Goal: Information Seeking & Learning: Find specific fact

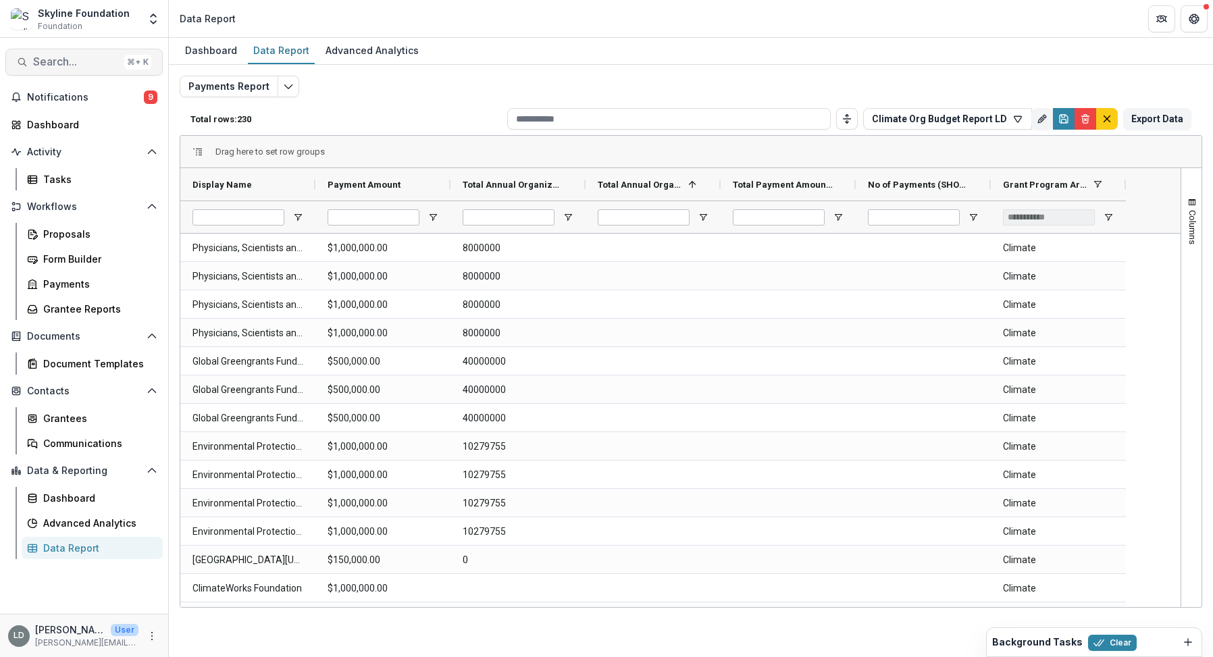
click at [82, 67] on span "Search..." at bounding box center [76, 61] width 86 height 13
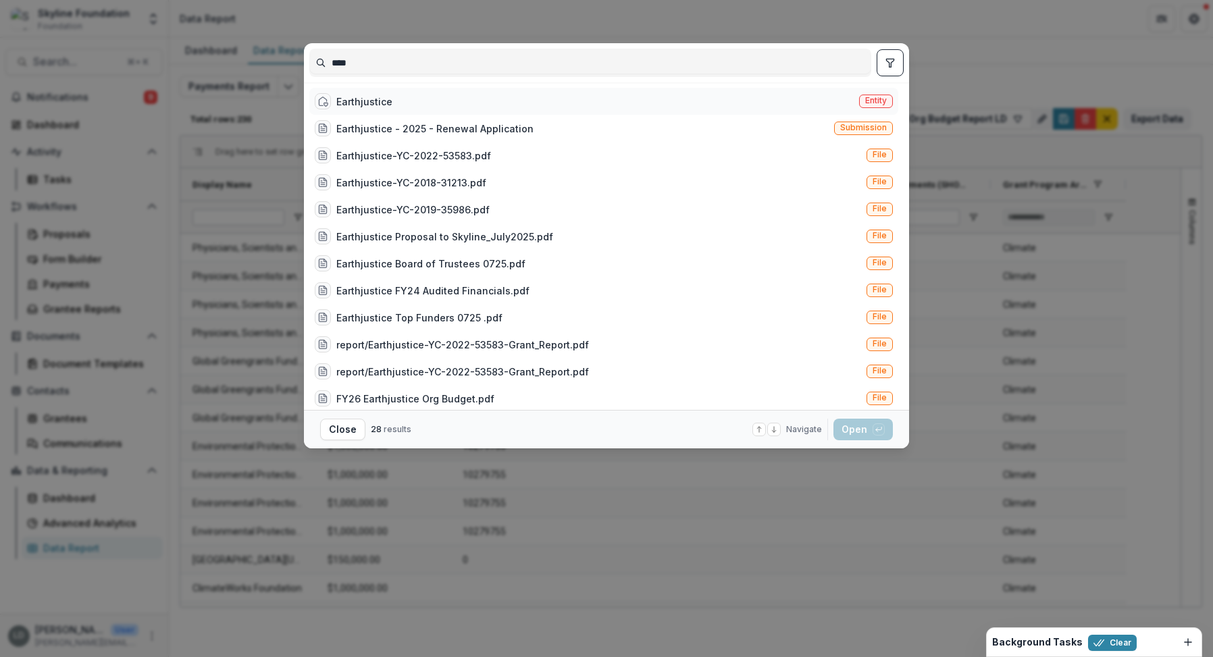
type input "****"
click at [375, 95] on div "Earthjustice" at bounding box center [364, 102] width 56 height 14
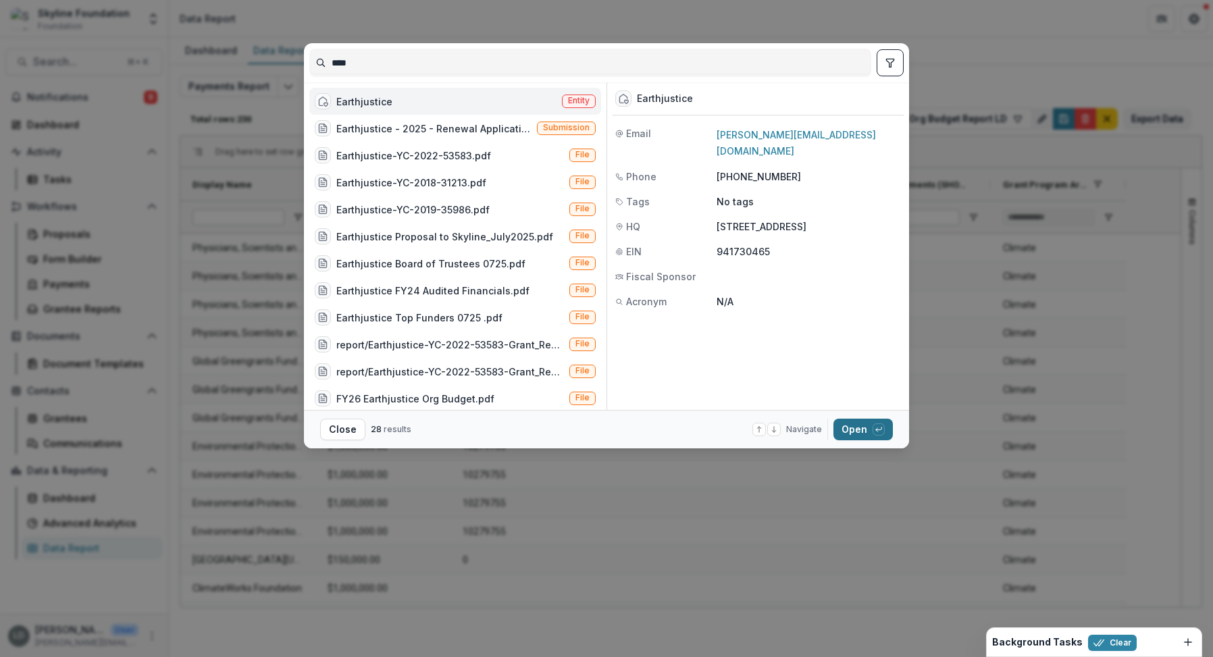
click at [870, 439] on button "Open with enter key" at bounding box center [863, 430] width 59 height 22
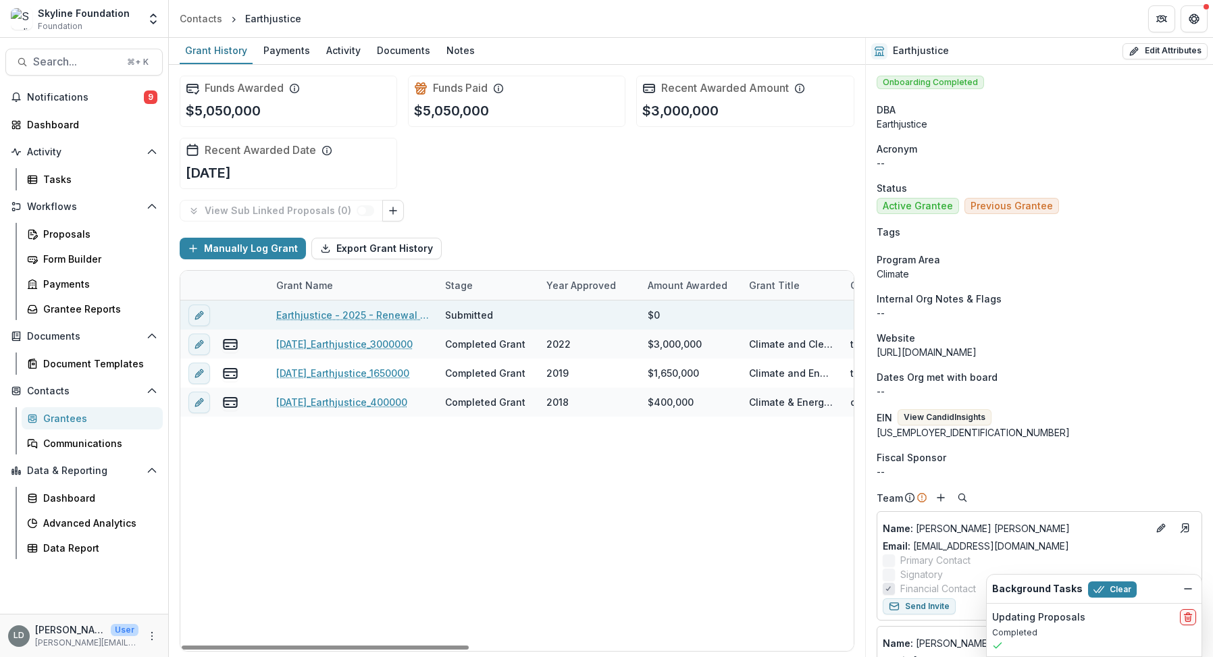
click at [414, 316] on link "Earthjustice - 2025 - Renewal Application" at bounding box center [352, 315] width 153 height 14
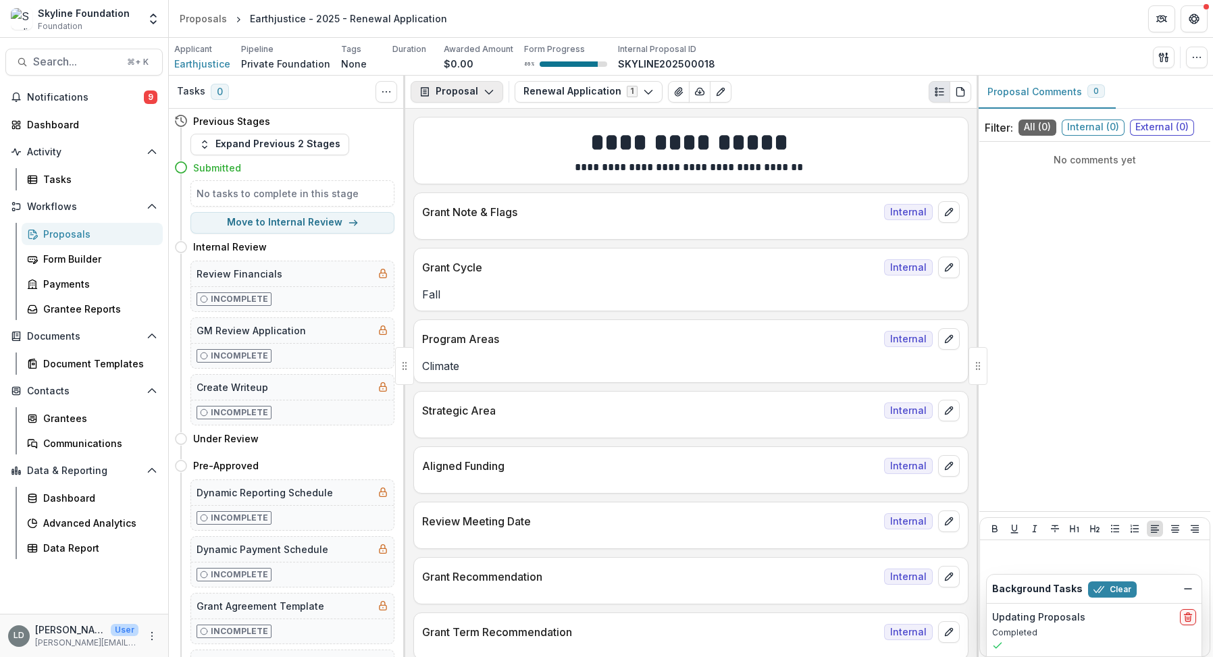
click at [486, 89] on icon "button" at bounding box center [489, 91] width 11 height 11
click at [495, 166] on div "Reports" at bounding box center [500, 167] width 124 height 14
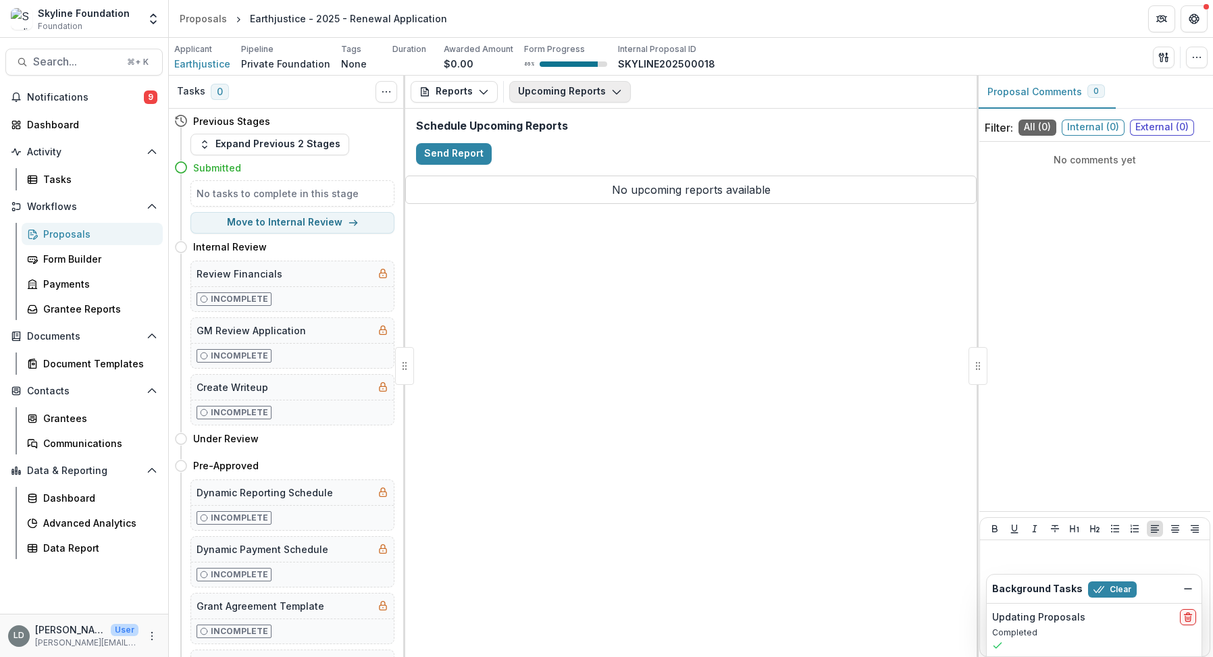
click at [547, 95] on button "Upcoming Reports" at bounding box center [570, 92] width 122 height 22
click at [724, 115] on div "Schedule Upcoming Reports Send Report" at bounding box center [691, 142] width 572 height 67
click at [72, 551] on div "Data Report" at bounding box center [97, 548] width 109 height 14
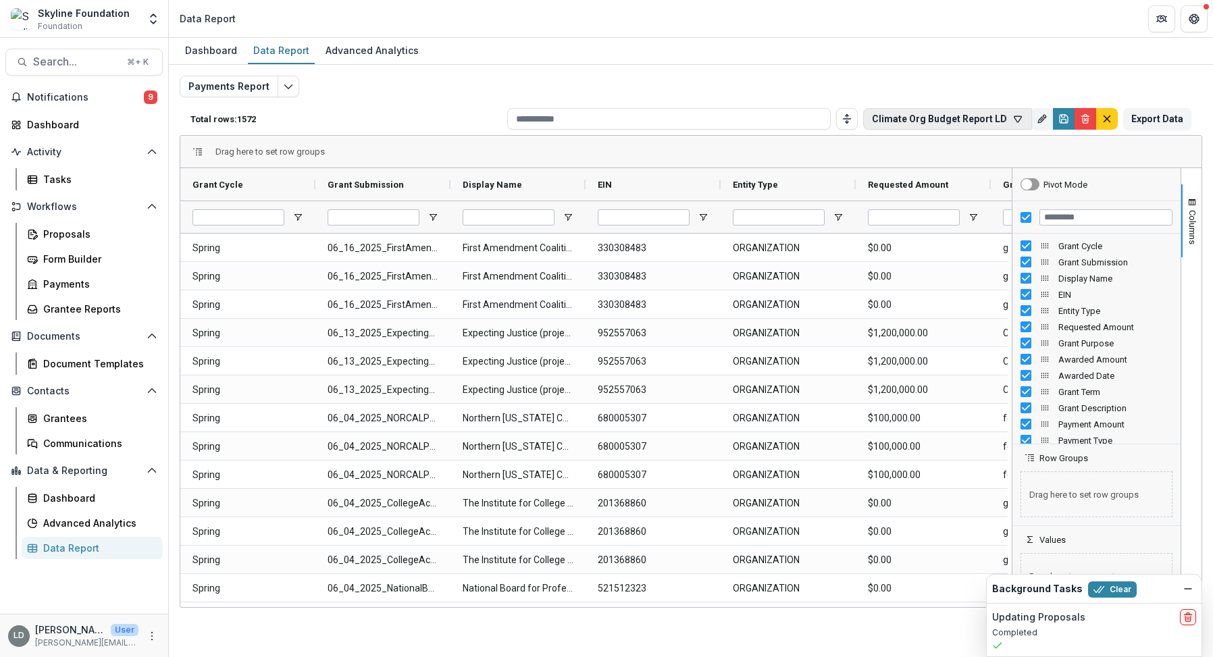
click at [922, 119] on button "Climate Org Budget Report LD" at bounding box center [947, 119] width 169 height 22
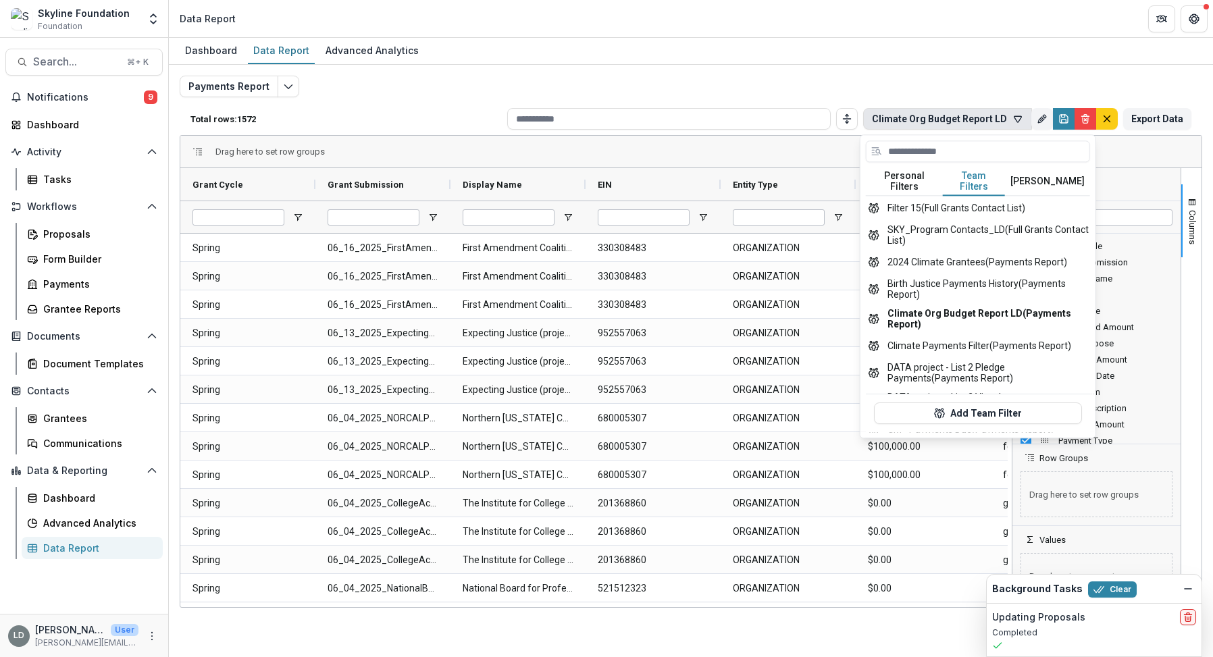
click at [977, 177] on button "Team Filters" at bounding box center [974, 182] width 62 height 28
click at [283, 91] on icon "Edit selected report" at bounding box center [288, 86] width 11 height 11
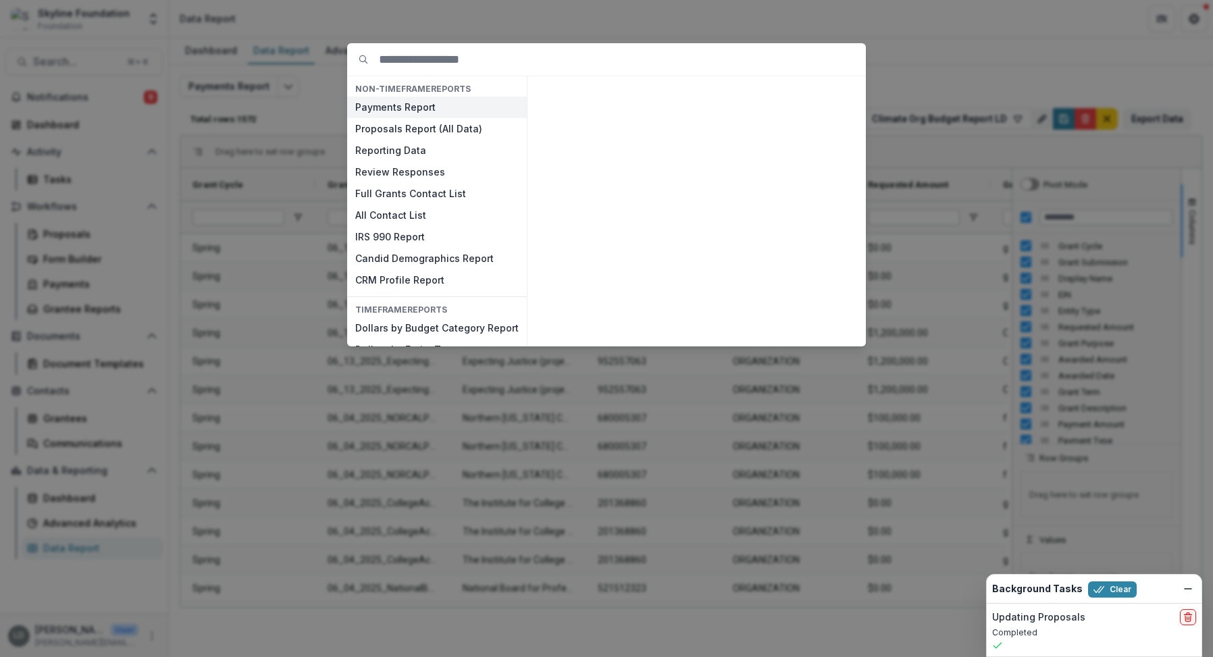
click at [406, 103] on button "Payments Report" at bounding box center [437, 108] width 180 height 22
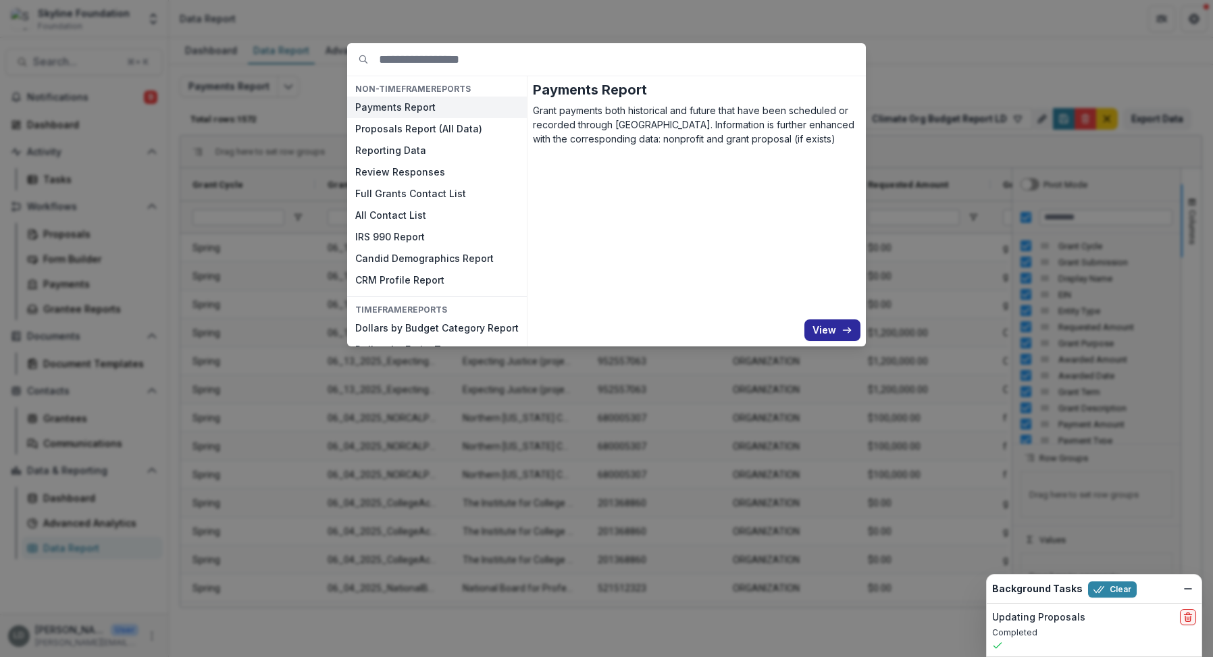
click at [827, 329] on button "View" at bounding box center [833, 331] width 56 height 22
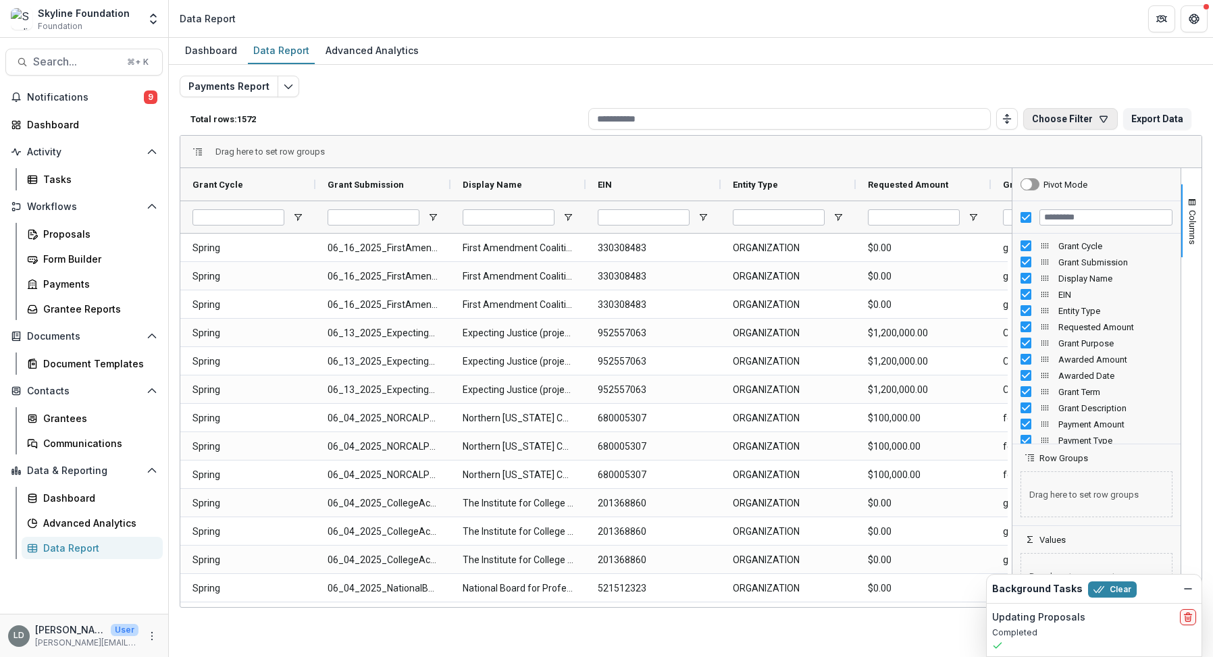
click at [1066, 121] on button "Choose Filter" at bounding box center [1071, 119] width 95 height 22
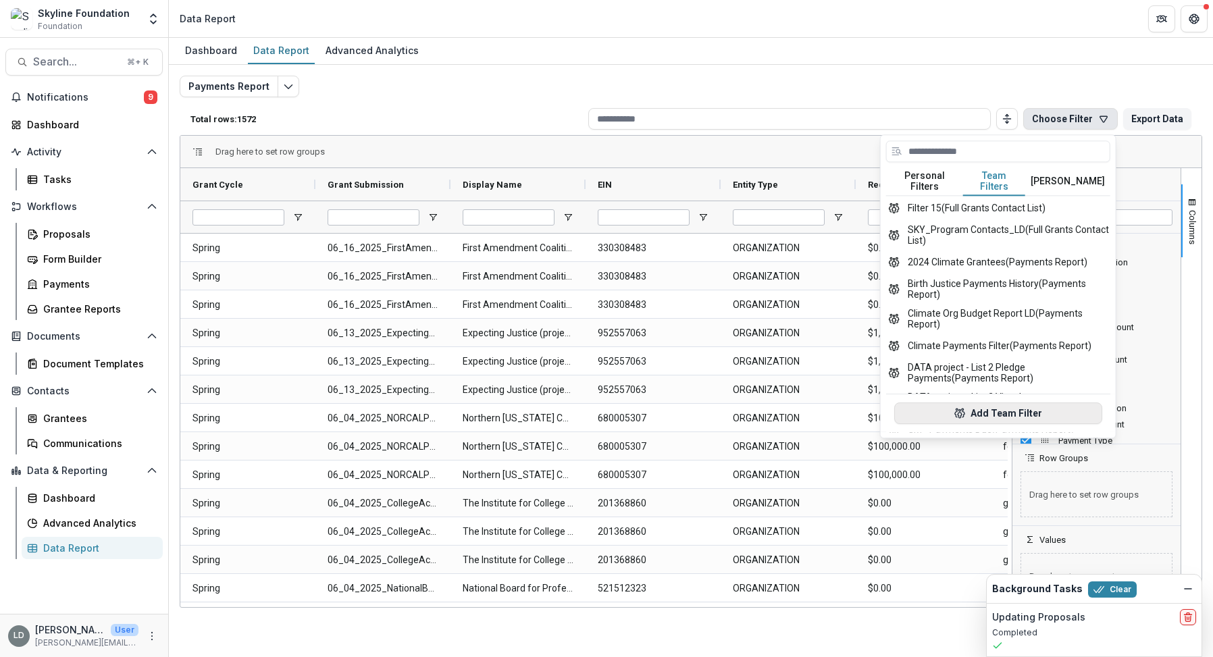
click at [995, 403] on button "Add Team Filter" at bounding box center [999, 414] width 208 height 22
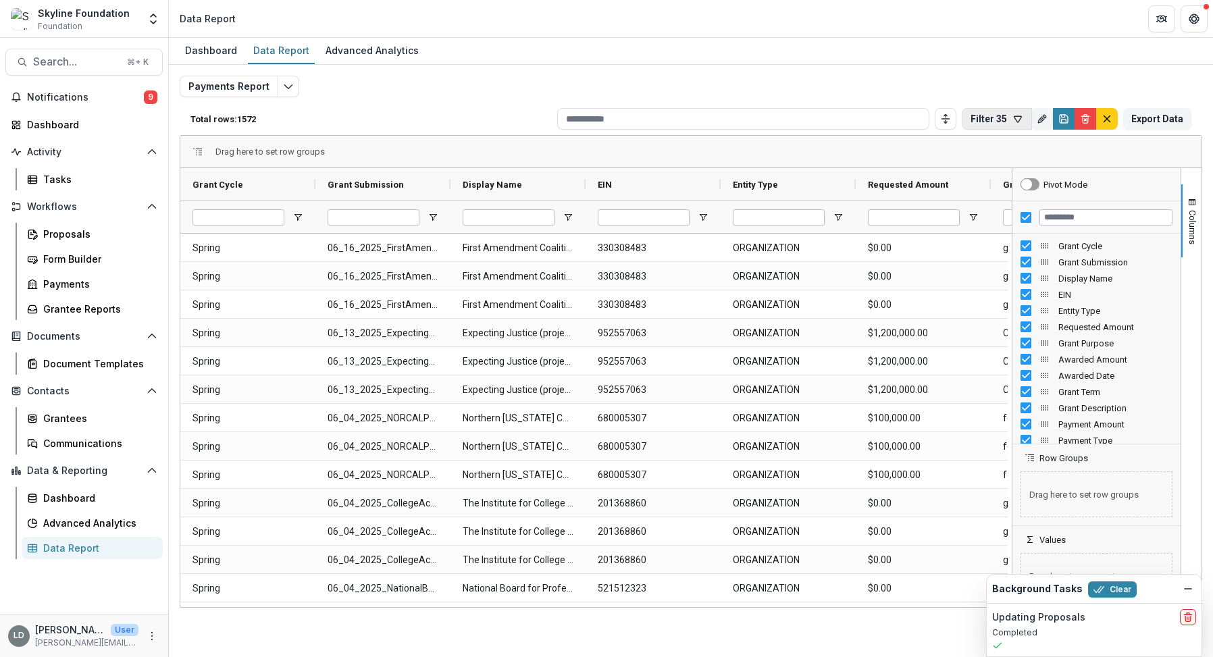
click at [1019, 122] on icon "button" at bounding box center [1018, 119] width 11 height 11
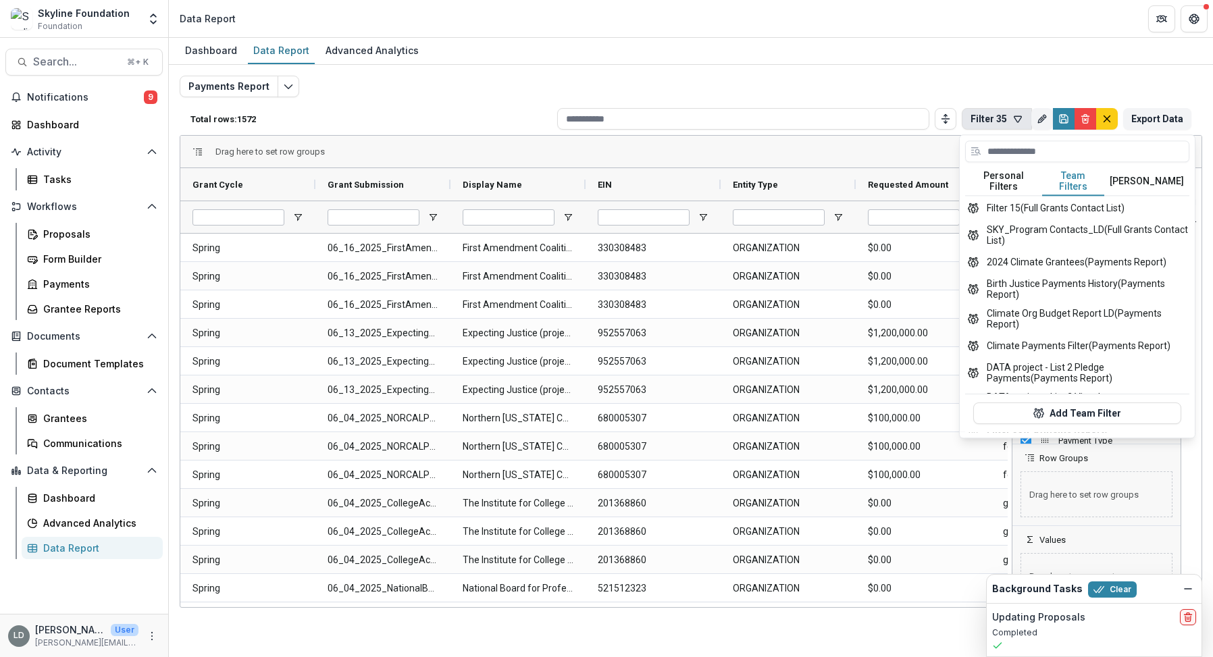
click at [1077, 176] on button "Team Filters" at bounding box center [1074, 182] width 62 height 28
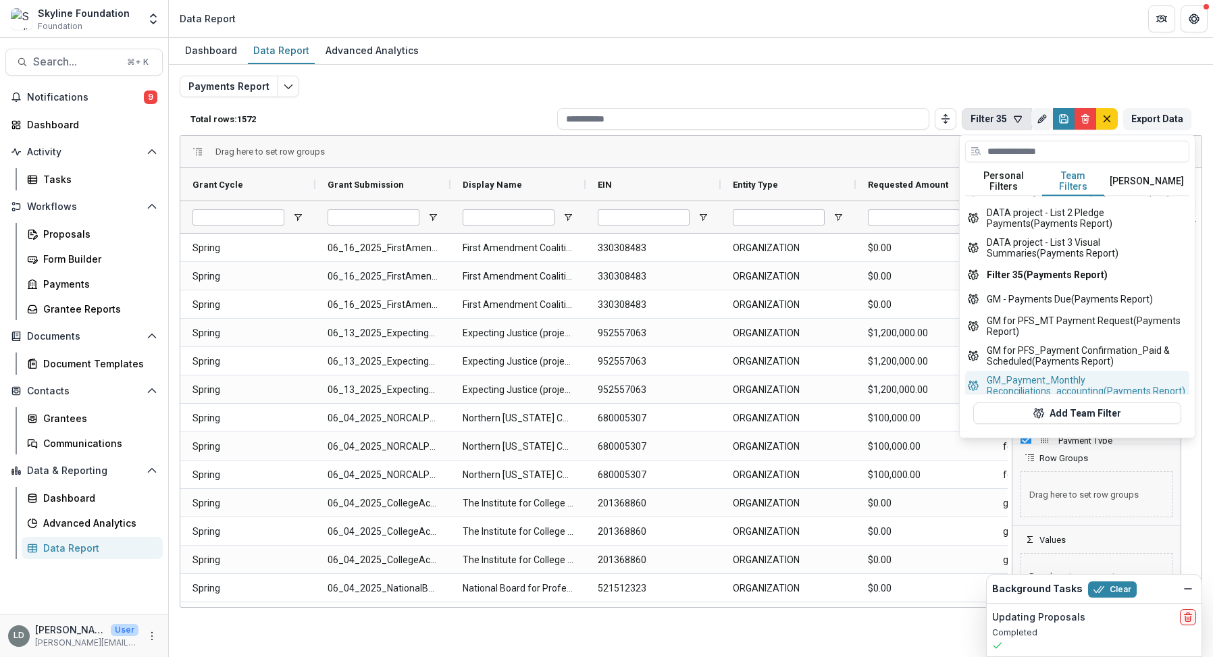
scroll to position [141, 0]
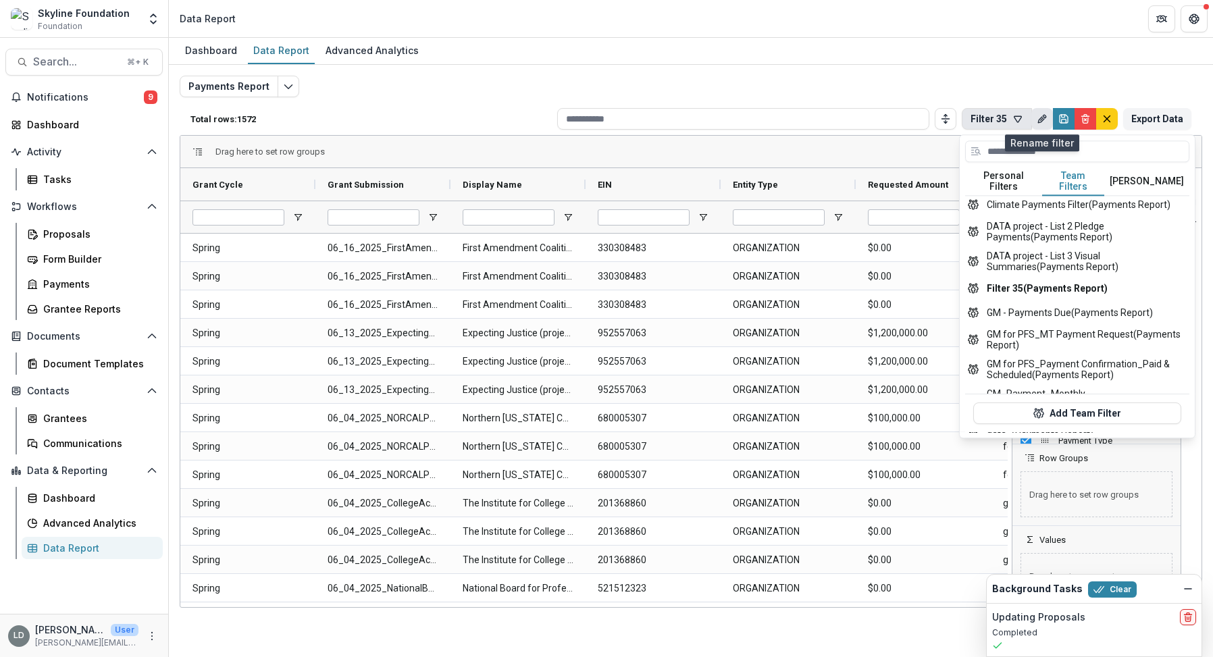
click at [1044, 121] on icon "Rename" at bounding box center [1042, 119] width 11 height 11
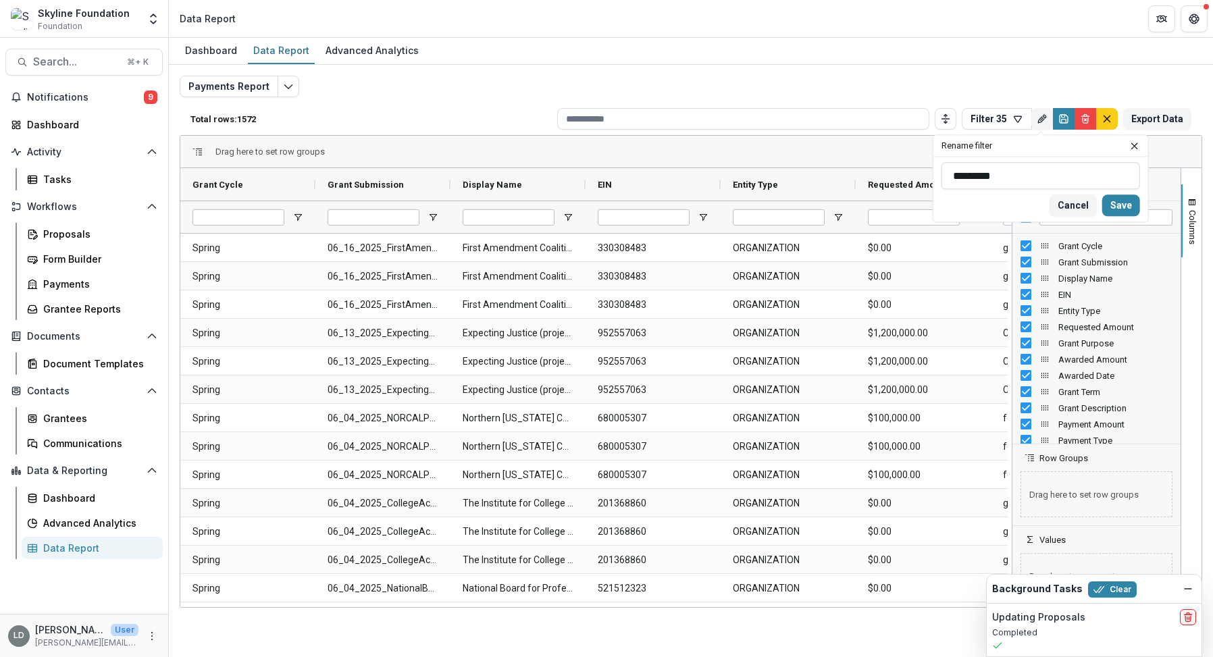
click at [1021, 169] on input "*********" at bounding box center [1041, 175] width 199 height 27
click at [1024, 180] on input "*********" at bounding box center [1041, 175] width 199 height 27
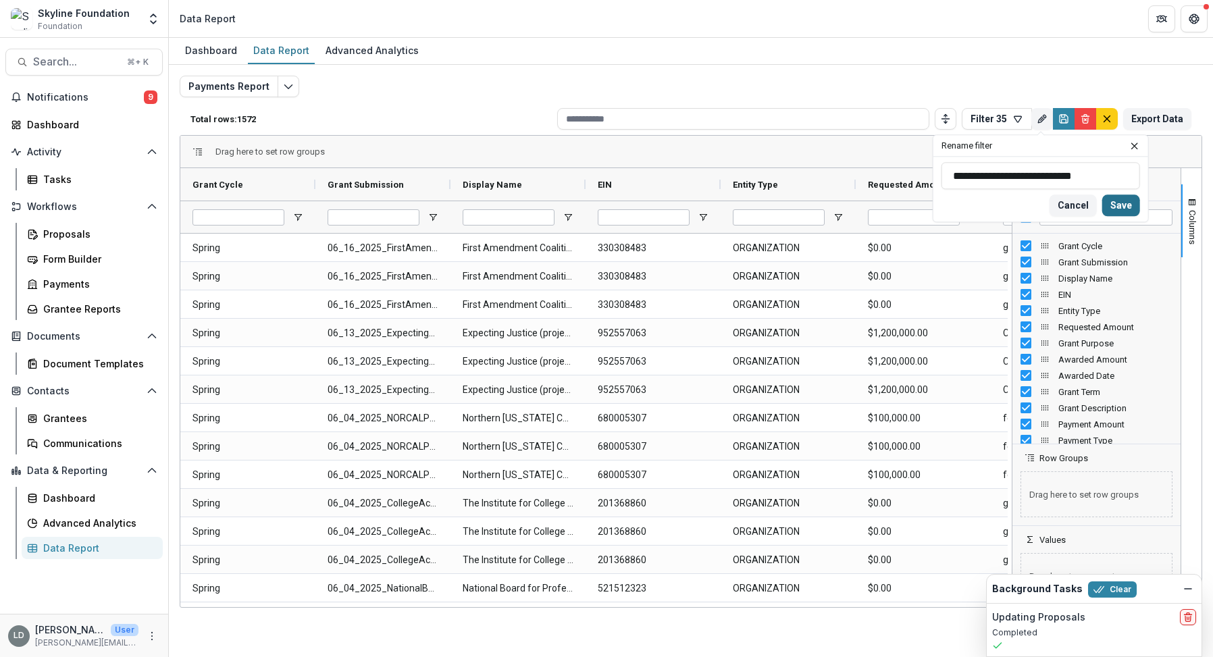
type input "**********"
click at [1132, 203] on button "Save" at bounding box center [1122, 206] width 38 height 22
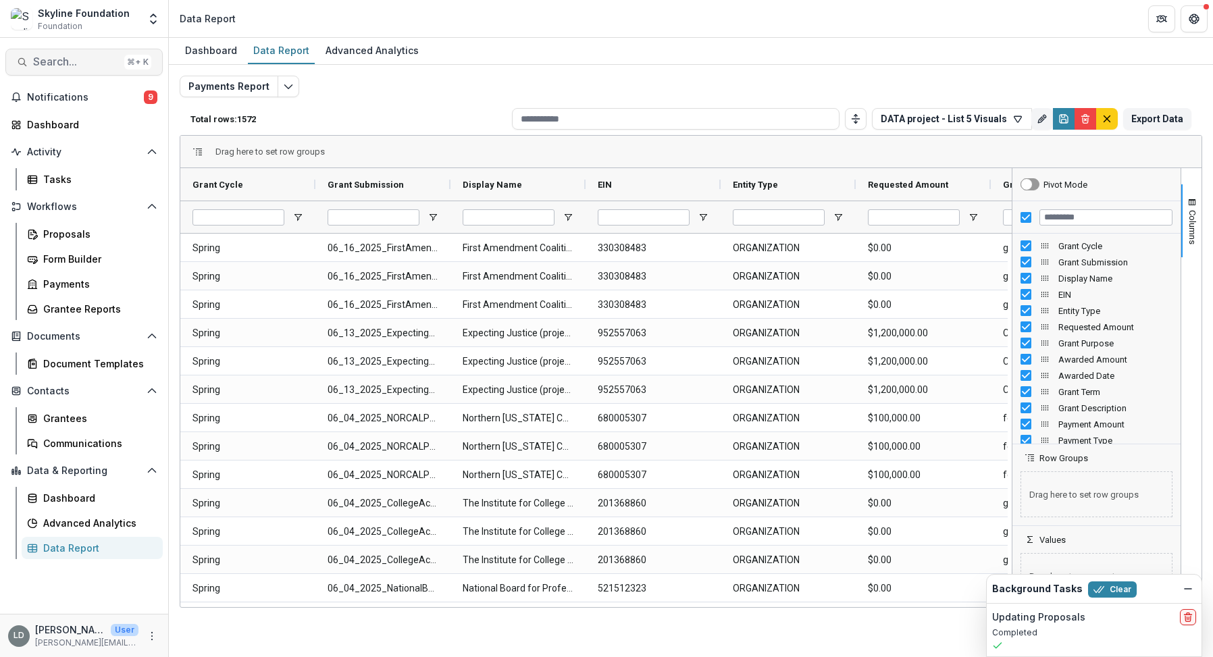
click at [94, 63] on span "Search..." at bounding box center [76, 61] width 86 height 13
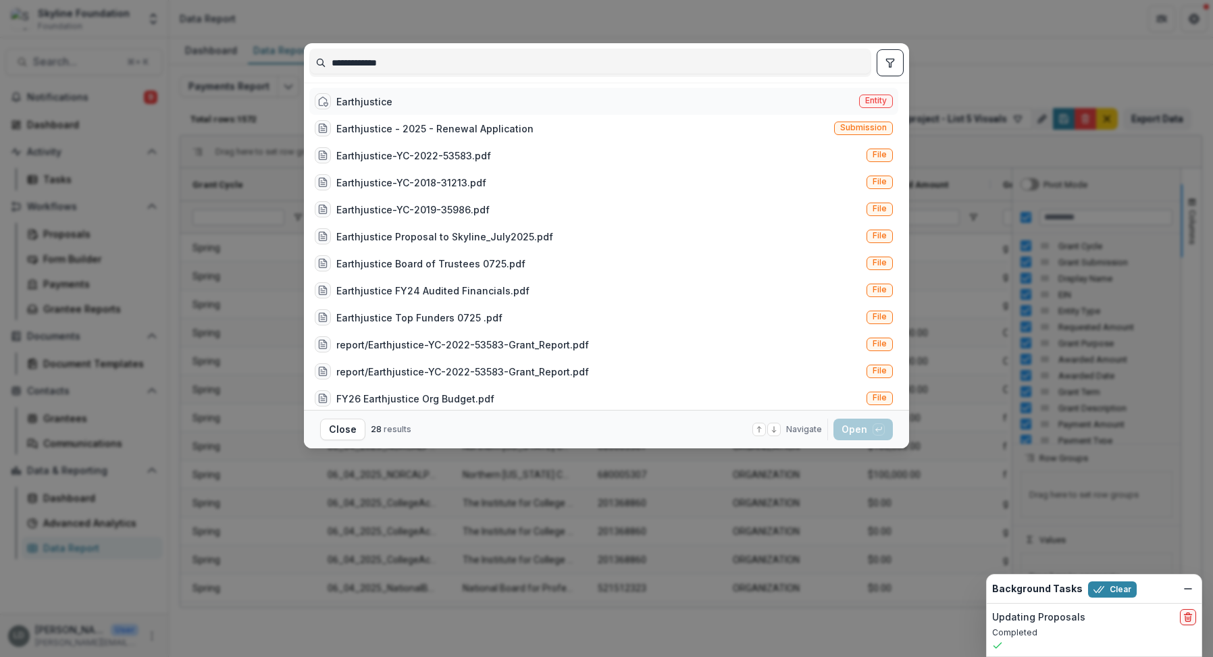
type input "**********"
click at [417, 104] on div "Earthjustice Entity" at bounding box center [603, 101] width 589 height 27
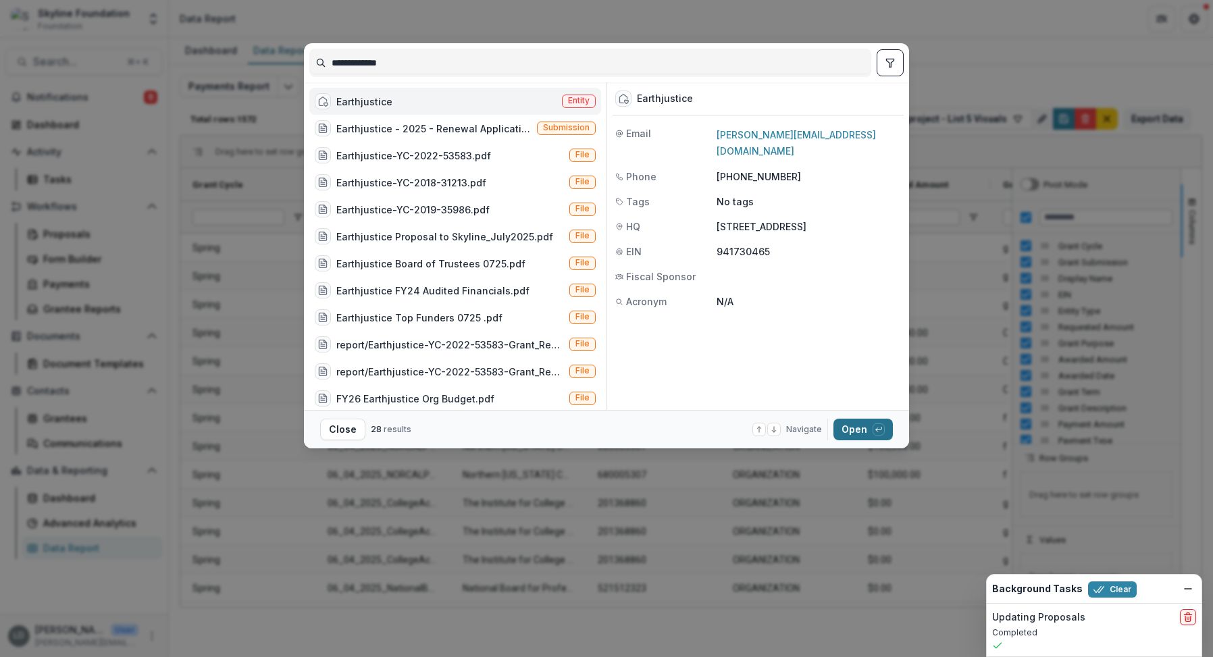
click at [860, 432] on button "Open with enter key" at bounding box center [863, 430] width 59 height 22
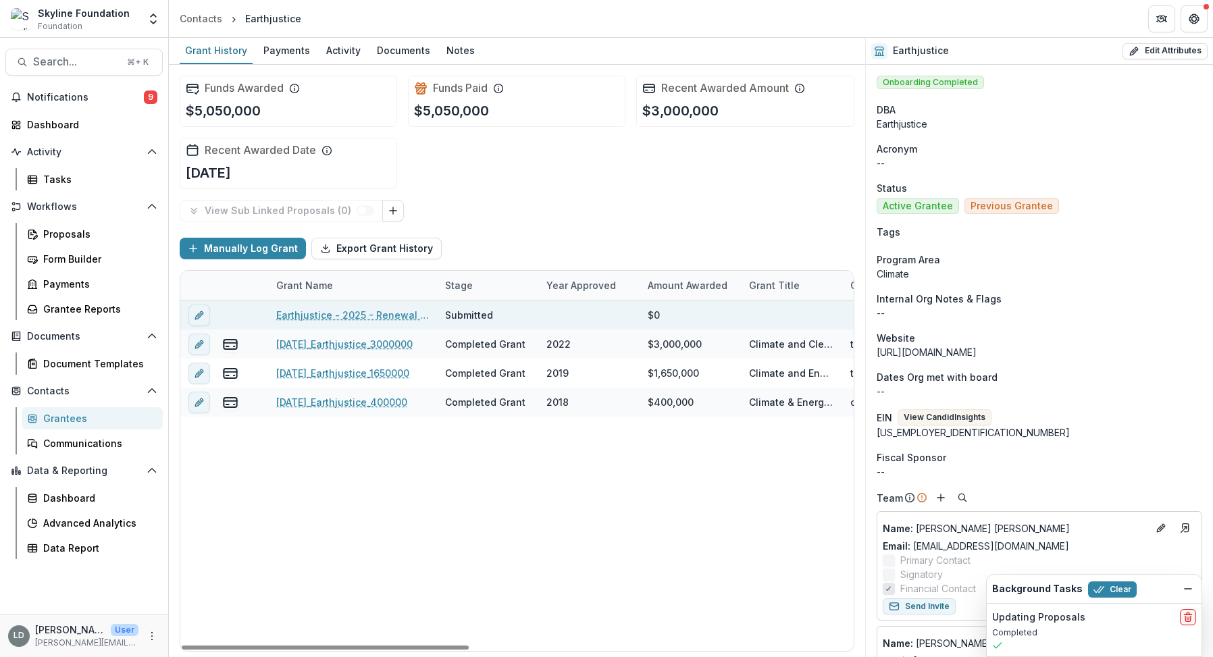
click at [380, 314] on link "Earthjustice - 2025 - Renewal Application" at bounding box center [352, 315] width 153 height 14
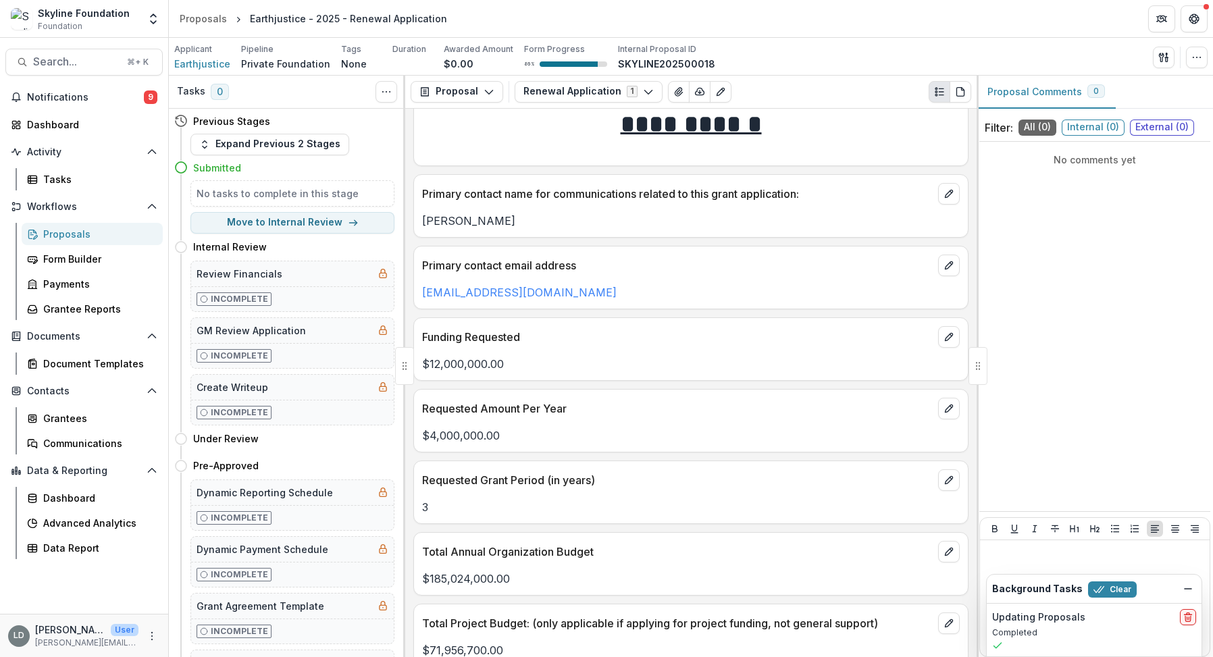
scroll to position [2131, 0]
click at [488, 355] on p "$12,000,000.00" at bounding box center [691, 363] width 538 height 16
copy p "$12,000,000.00"
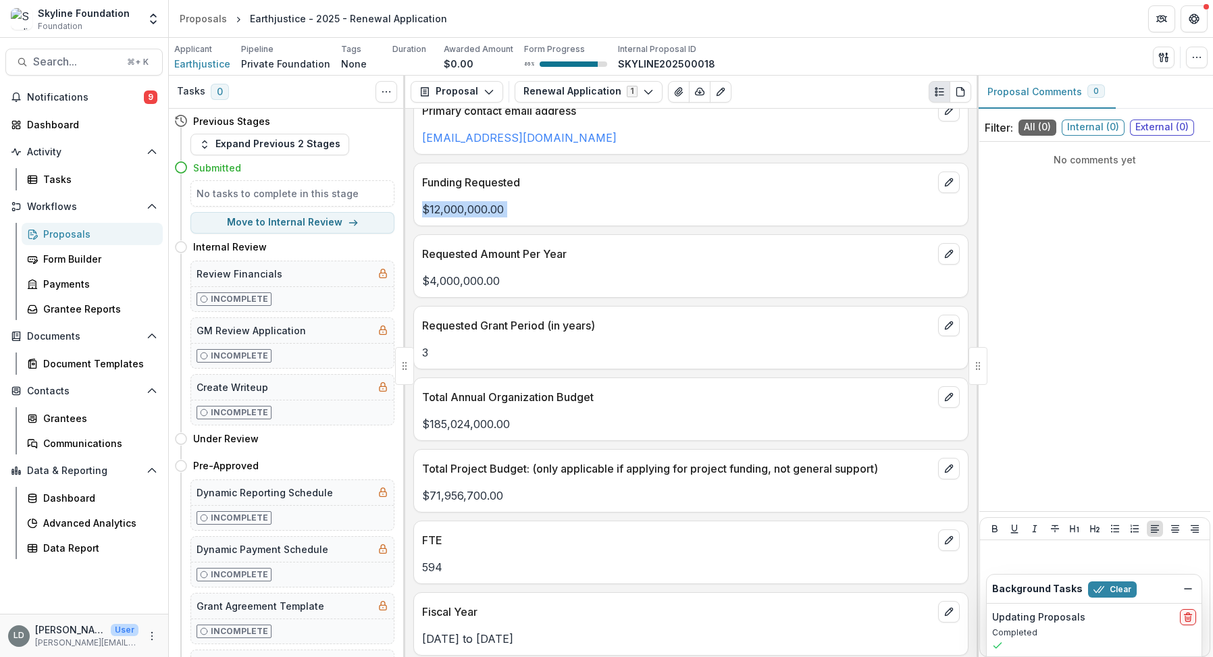
scroll to position [2354, 0]
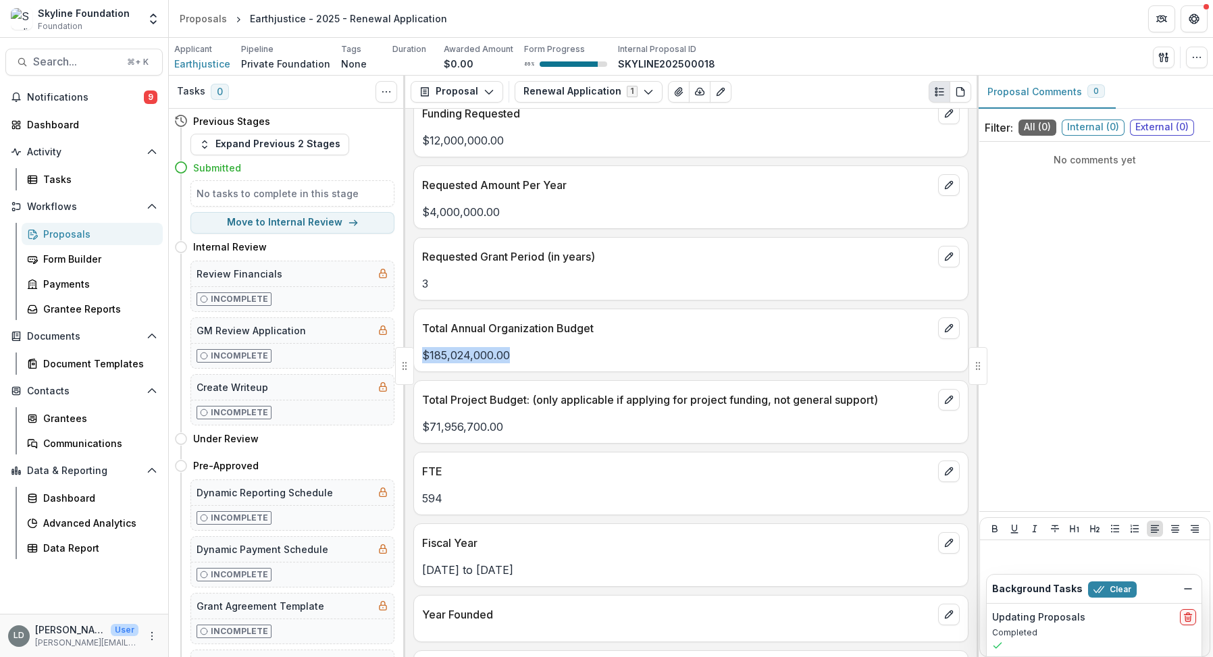
drag, startPoint x: 517, startPoint y: 333, endPoint x: 418, endPoint y: 334, distance: 98.7
click at [418, 347] on div "$185,024,000.00" at bounding box center [691, 355] width 554 height 16
copy p "$185,024,000.00"
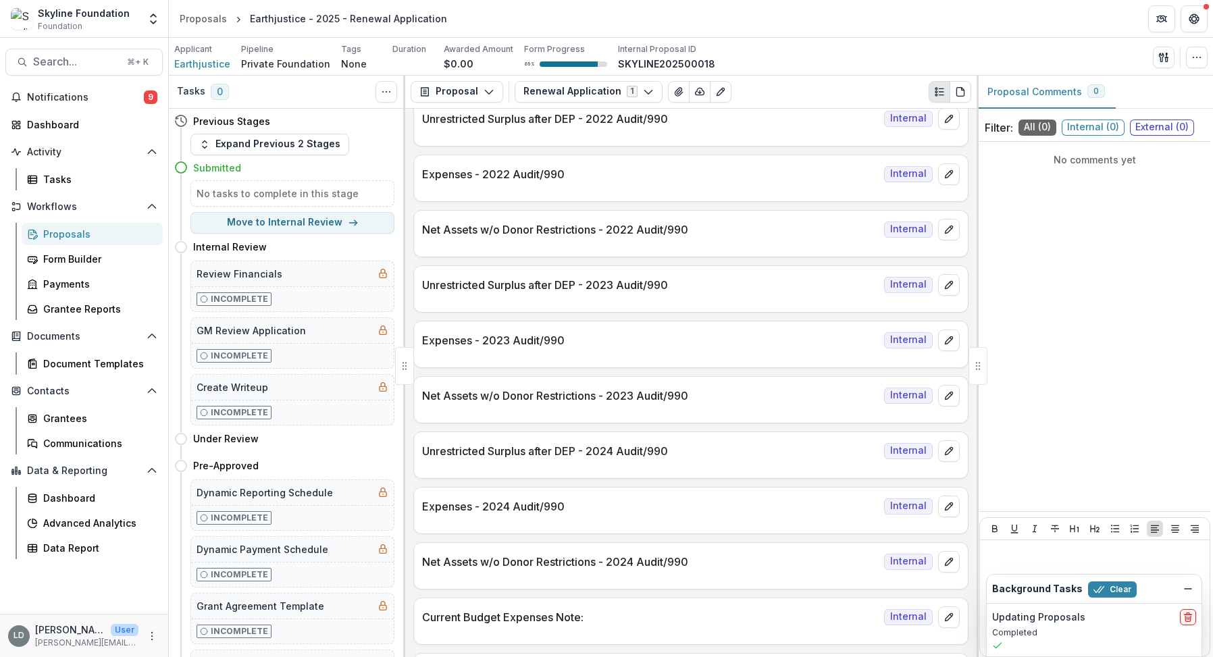
scroll to position [1097, 0]
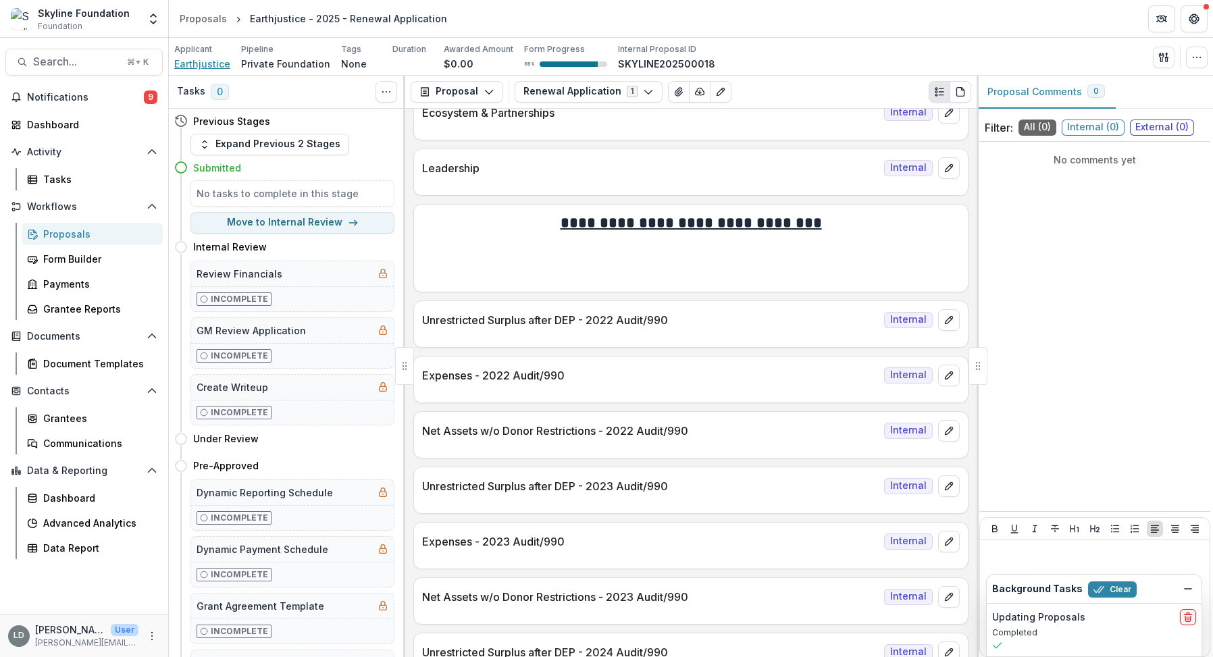
click at [212, 61] on span "Earthjustice" at bounding box center [202, 64] width 56 height 14
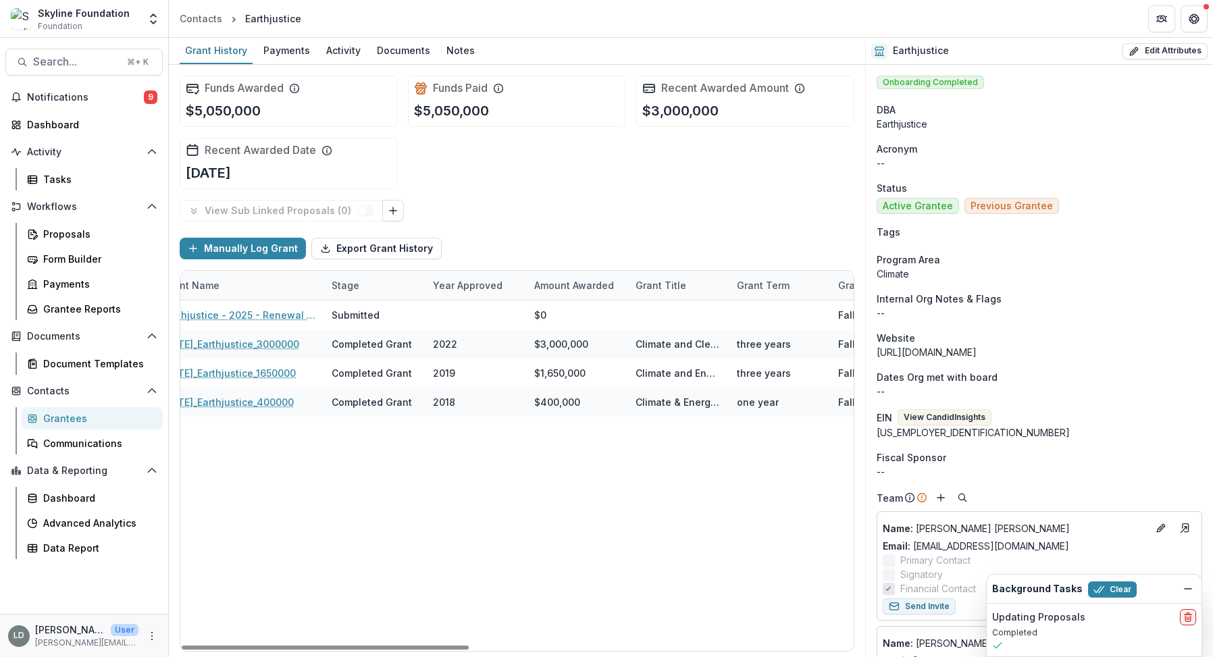
scroll to position [0, 130]
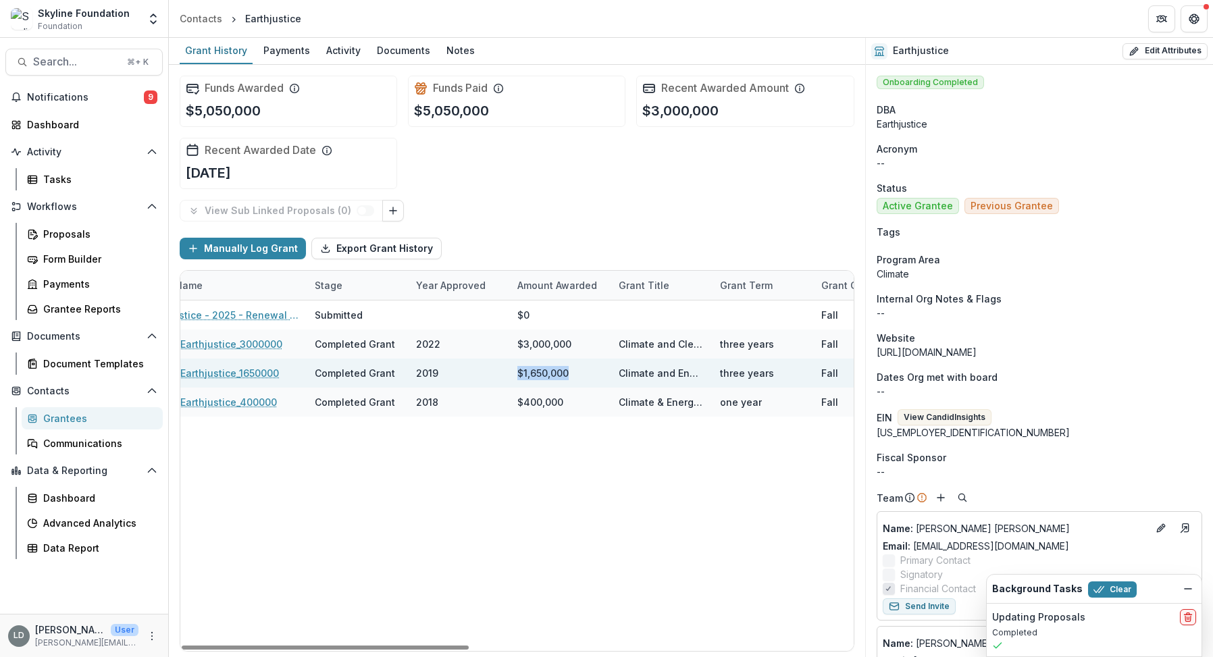
drag, startPoint x: 577, startPoint y: 372, endPoint x: 520, endPoint y: 373, distance: 57.4
click at [520, 373] on div "$1,650,000" at bounding box center [559, 373] width 101 height 29
copy div "$1,650,000"
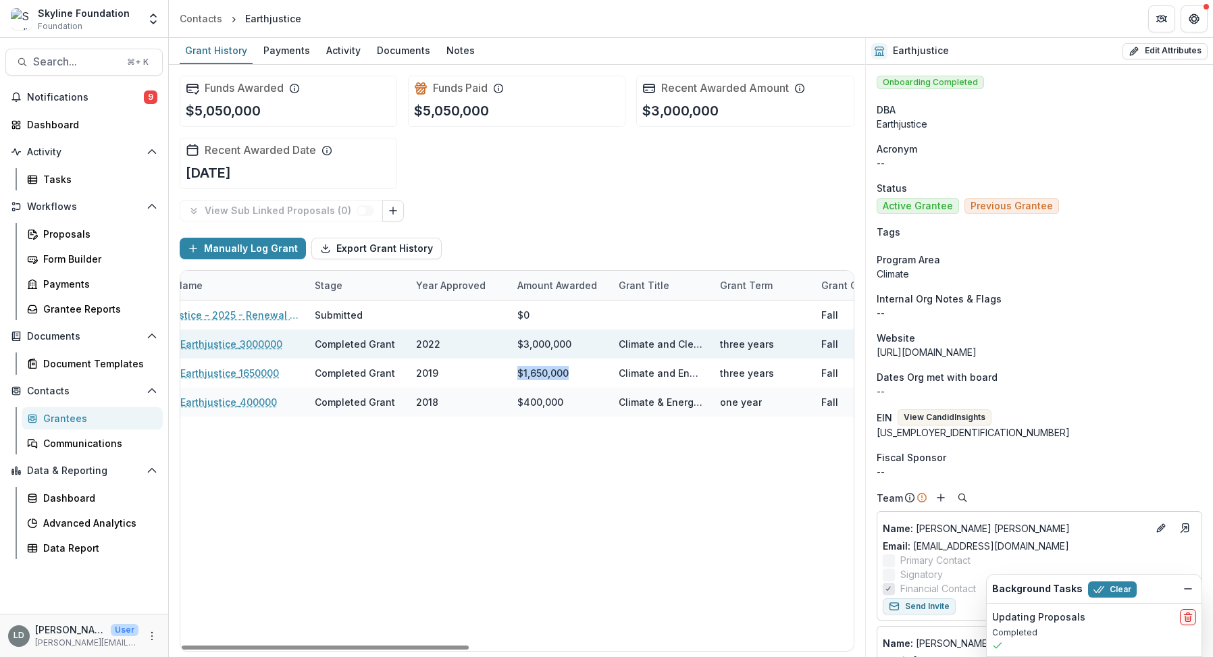
scroll to position [0, 128]
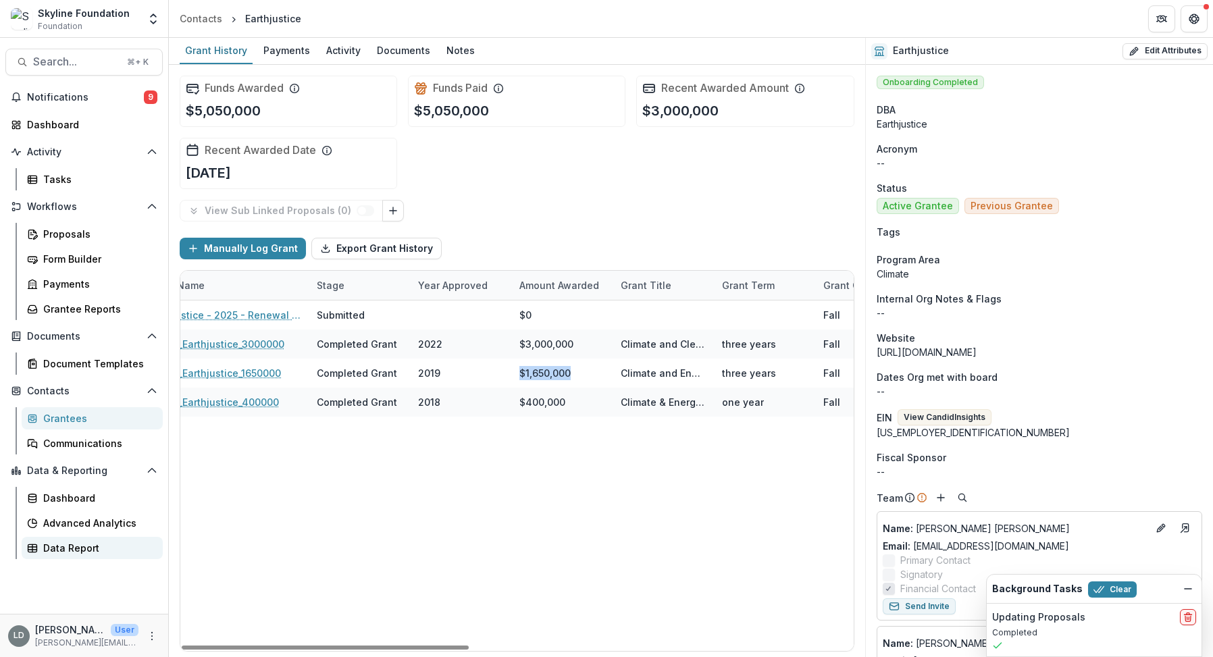
click at [56, 549] on div "Data Report" at bounding box center [97, 548] width 109 height 14
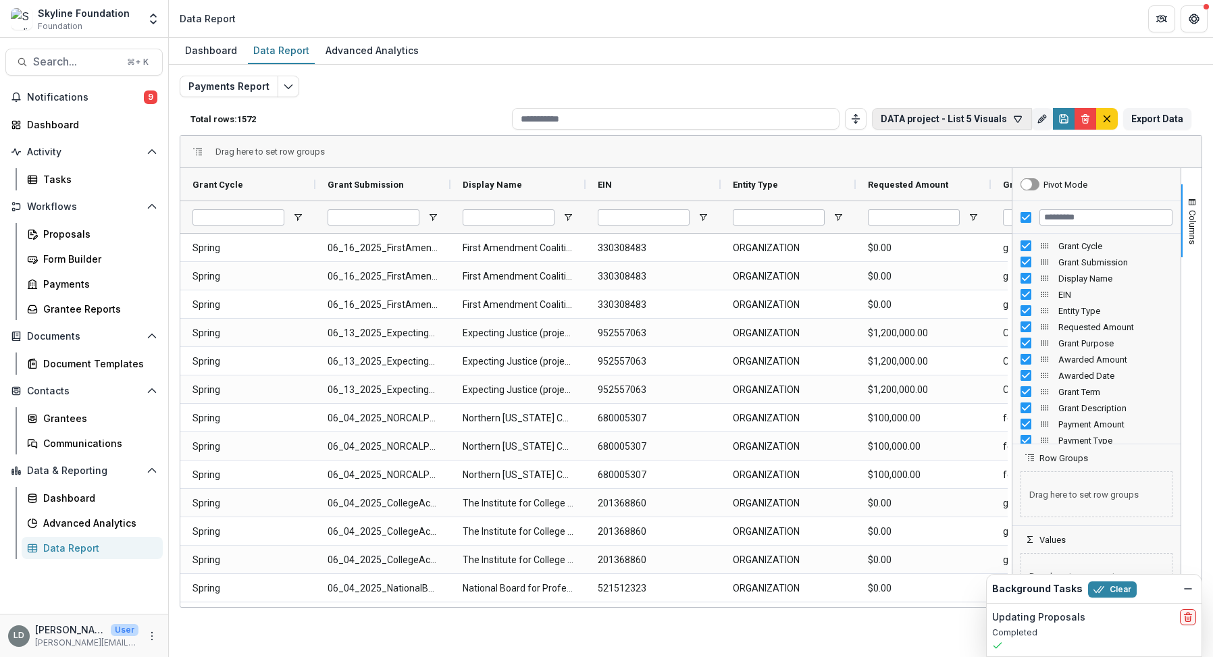
click at [992, 116] on button "DATA project - List 5 Visuals" at bounding box center [952, 119] width 160 height 22
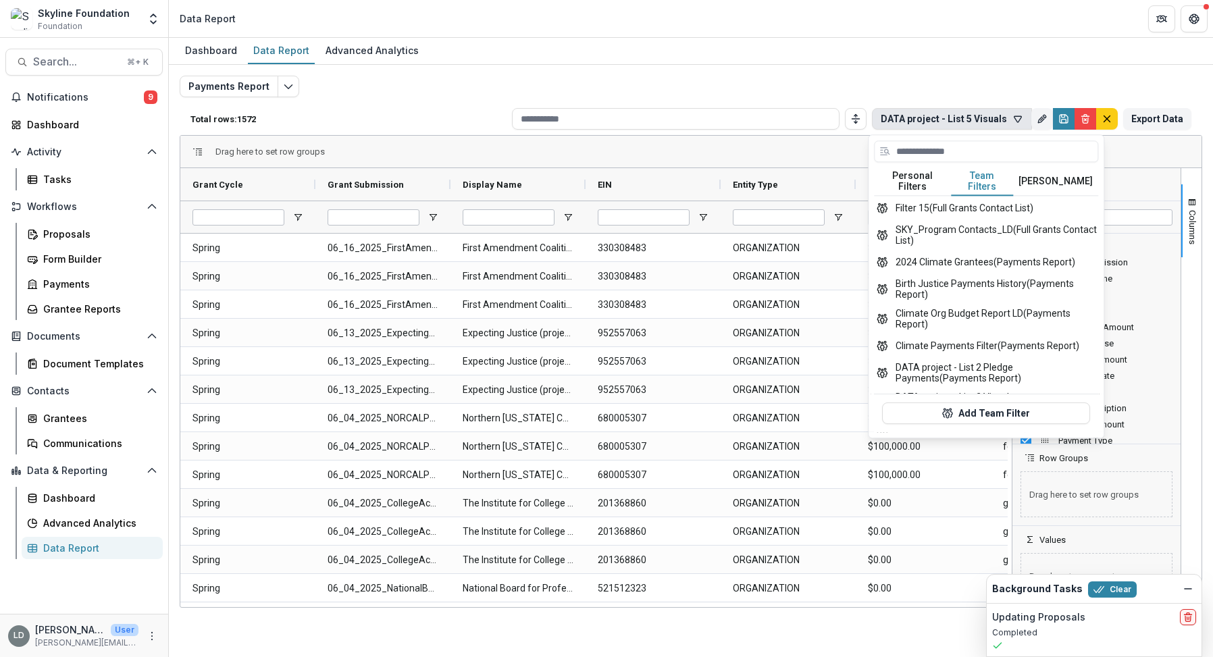
click at [986, 181] on button "Team Filters" at bounding box center [983, 182] width 62 height 28
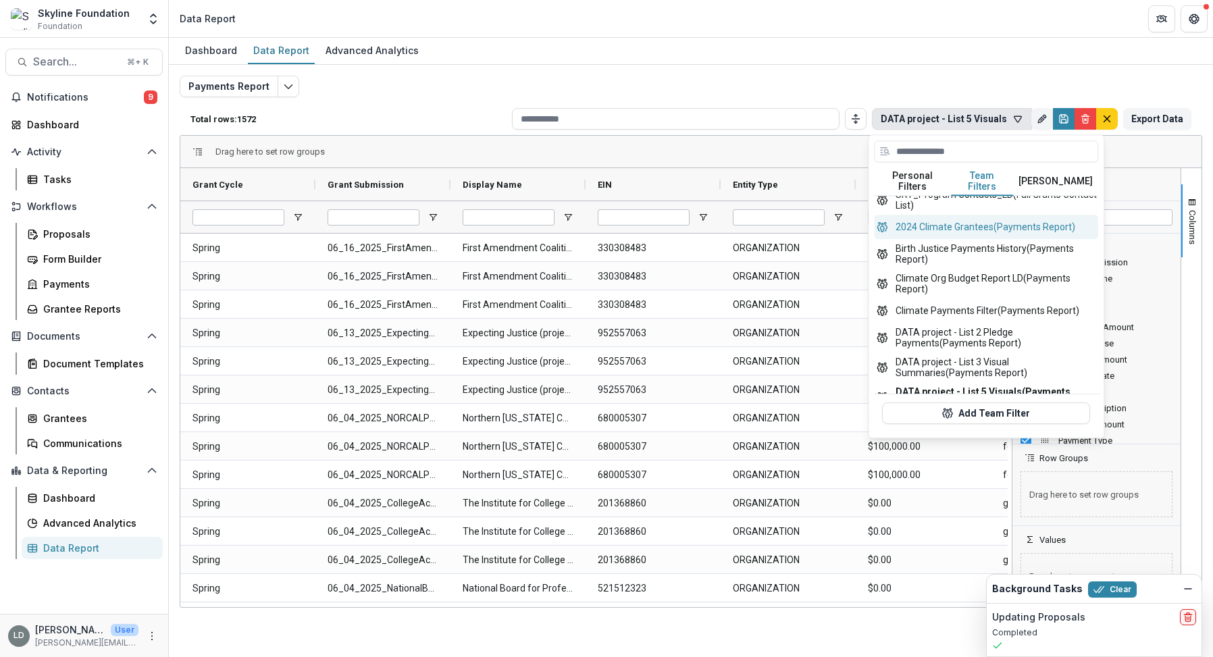
scroll to position [41, 0]
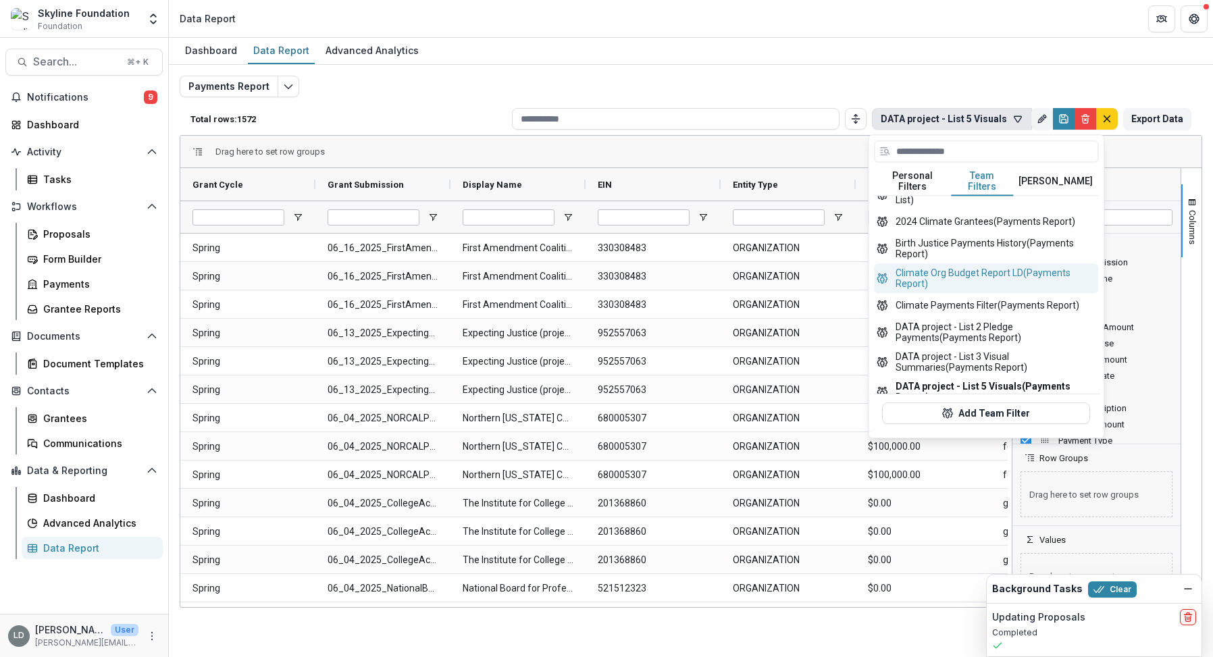
click at [986, 267] on button "Climate Org Budget Report LD (Payments Report)" at bounding box center [986, 279] width 224 height 30
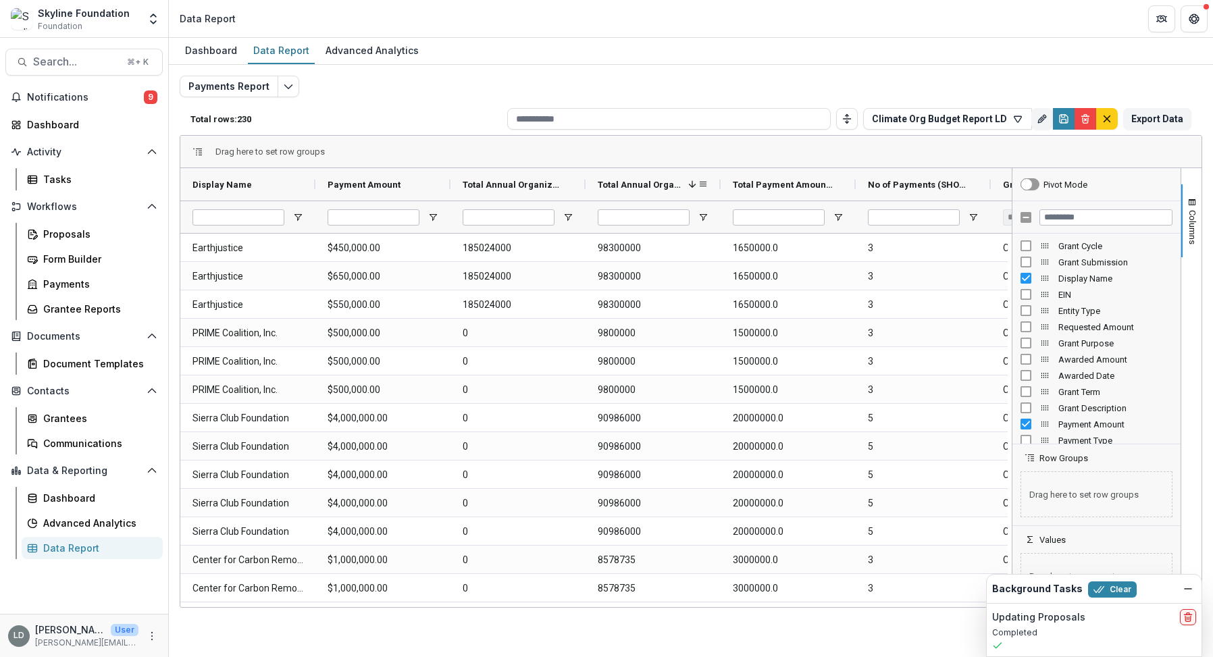
click at [649, 185] on span "Total Annual Organization Budget (SHORT_TEXT)" at bounding box center [640, 185] width 85 height 10
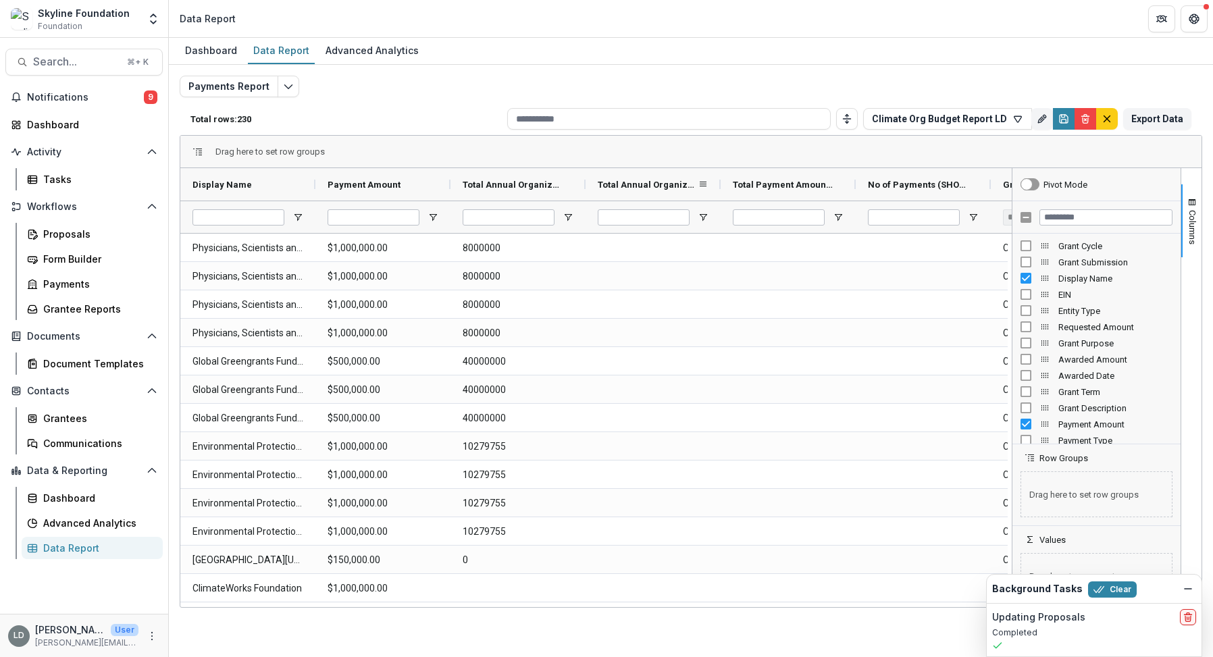
click at [649, 185] on span "Total Annual Organization Budget (SHORT_TEXT)" at bounding box center [648, 185] width 100 height 10
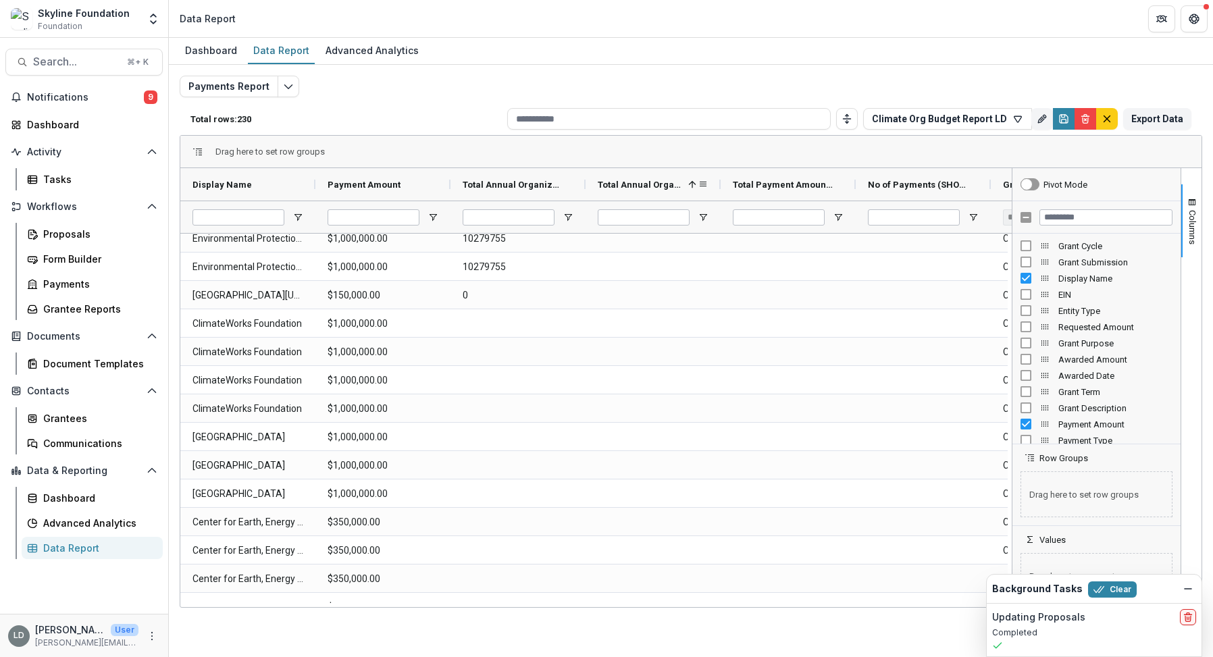
click at [656, 185] on span "Total Annual Organization Budget (SHORT_TEXT)" at bounding box center [640, 185] width 85 height 10
